Goal: Find contact information: Find contact information

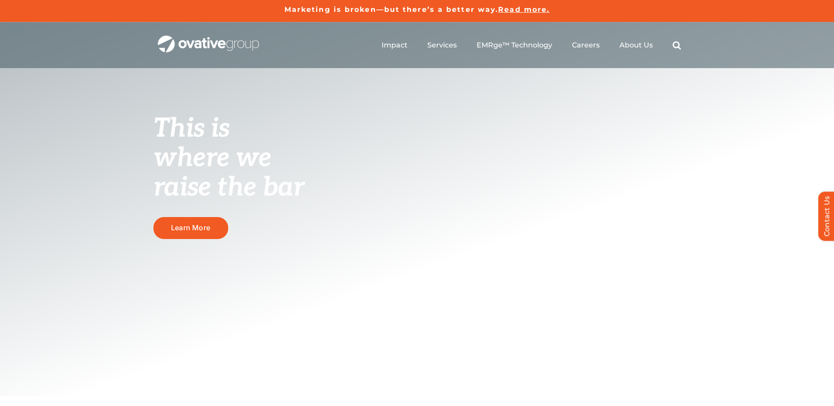
click at [624, 50] on ul "Impact Expert Insights Case Studies Awards & Press Services Media Measurement C…" at bounding box center [531, 45] width 299 height 28
click at [629, 48] on span "About Us" at bounding box center [635, 44] width 33 height 9
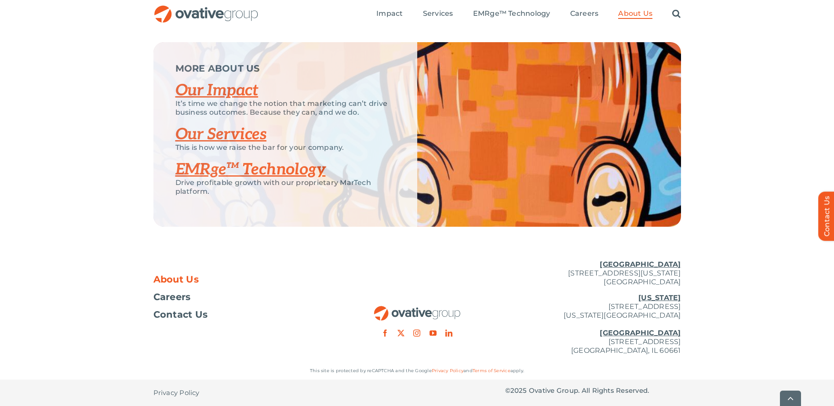
scroll to position [1847, 0]
click at [174, 316] on span "Contact Us" at bounding box center [180, 314] width 55 height 9
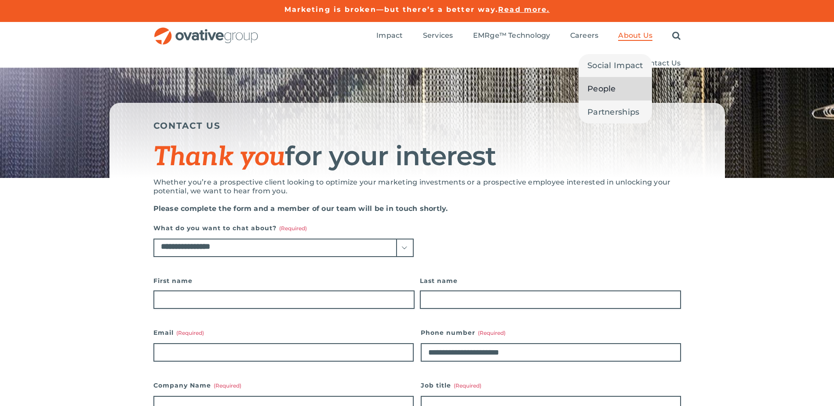
click at [604, 87] on span "People" at bounding box center [601, 89] width 29 height 12
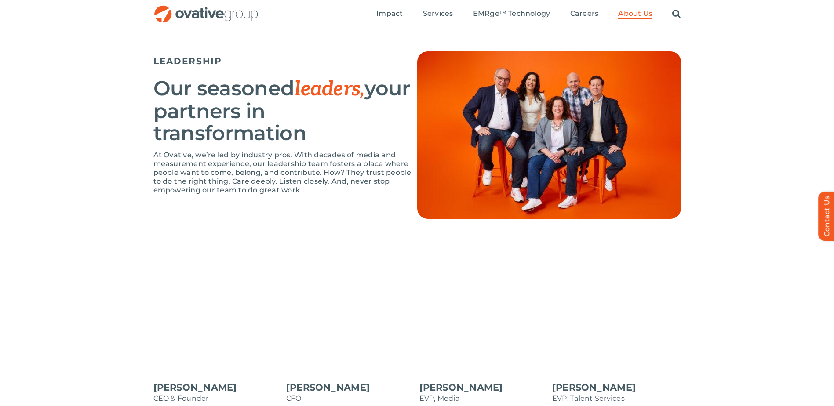
scroll to position [438, 0]
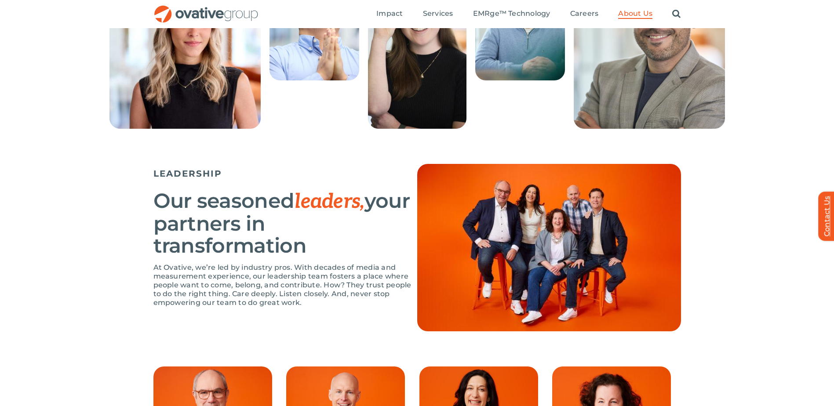
click at [823, 205] on link "Contact Us" at bounding box center [831, 216] width 26 height 49
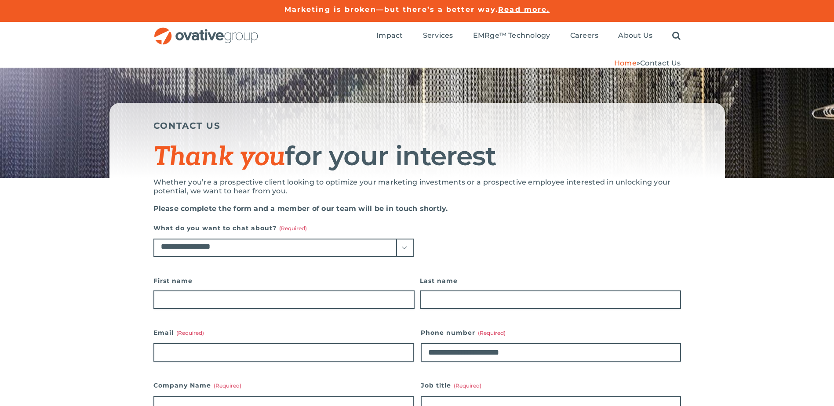
click at [656, 60] on span "Contact Us" at bounding box center [660, 63] width 40 height 8
